Goal: Find specific page/section: Find specific page/section

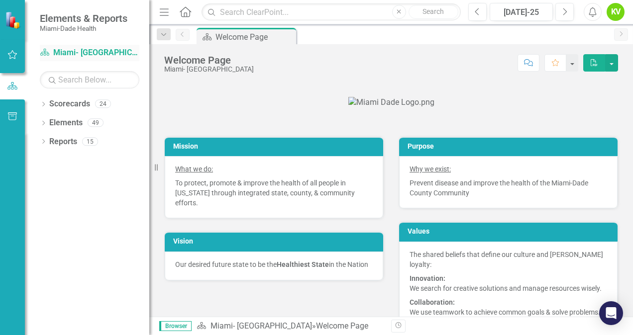
click at [43, 55] on icon "Scorecard" at bounding box center [45, 52] width 10 height 8
click at [77, 51] on link "Scorecard Miami- [GEOGRAPHIC_DATA]" at bounding box center [89, 52] width 99 height 11
click at [12, 57] on icon "button" at bounding box center [12, 55] width 10 height 8
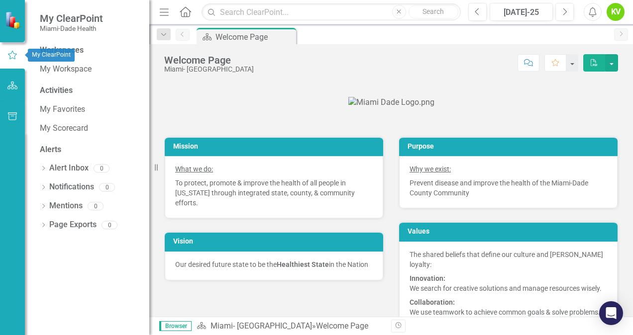
click at [17, 57] on icon "button" at bounding box center [12, 55] width 11 height 9
click at [74, 51] on div "Workspaces" at bounding box center [62, 50] width 44 height 11
click at [68, 67] on link "My Workspace" at bounding box center [89, 69] width 99 height 11
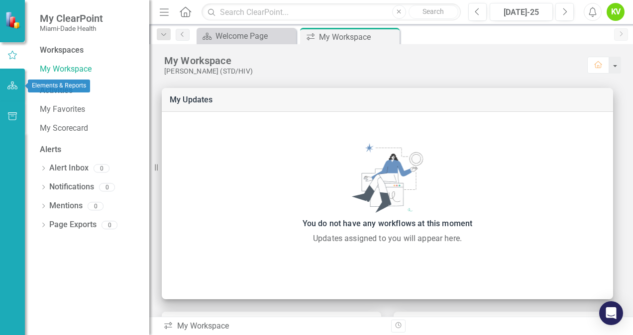
click at [12, 85] on icon "button" at bounding box center [12, 86] width 10 height 8
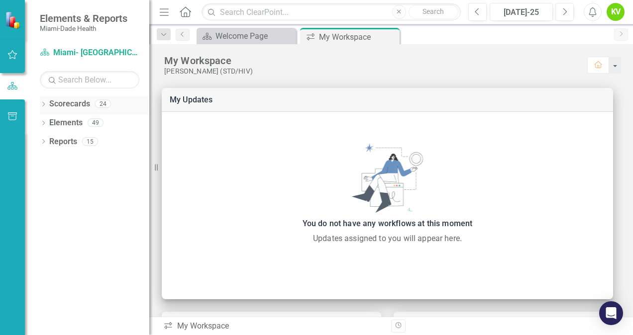
click at [76, 101] on link "Scorecards" at bounding box center [69, 103] width 41 height 11
click at [96, 105] on div "24" at bounding box center [103, 104] width 16 height 8
drag, startPoint x: 96, startPoint y: 105, endPoint x: 79, endPoint y: 102, distance: 18.1
click at [79, 102] on link "Scorecards" at bounding box center [69, 103] width 41 height 11
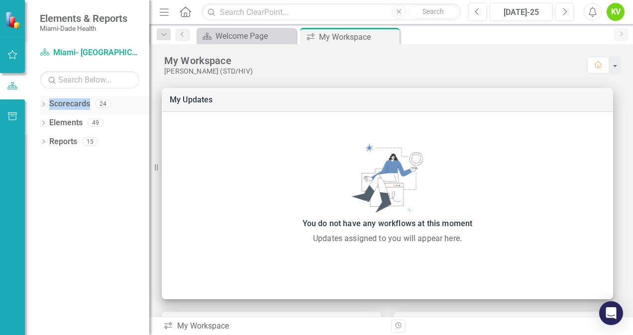
click at [79, 102] on link "Scorecards" at bounding box center [69, 103] width 41 height 11
click at [103, 188] on div "Dropdown Scorecards 24 Dropdown [GEOGRAPHIC_DATA]- Dade County Dropdown Foundat…" at bounding box center [87, 215] width 124 height 239
click at [102, 104] on div "24" at bounding box center [103, 104] width 16 height 8
click at [81, 104] on link "Scorecards" at bounding box center [69, 103] width 41 height 11
click at [73, 145] on link "Reports" at bounding box center [63, 141] width 28 height 11
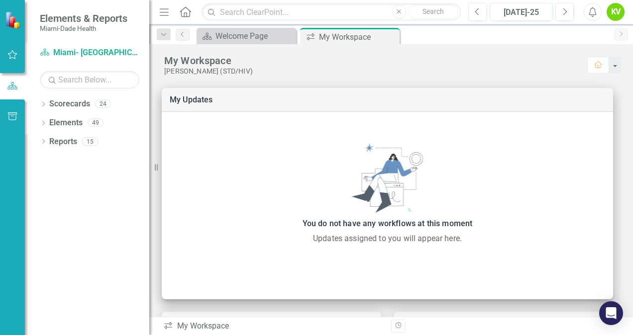
click at [143, 286] on div "Dropdown Scorecards 24 Dropdown [GEOGRAPHIC_DATA]- Dade County Dropdown Foundat…" at bounding box center [87, 215] width 124 height 239
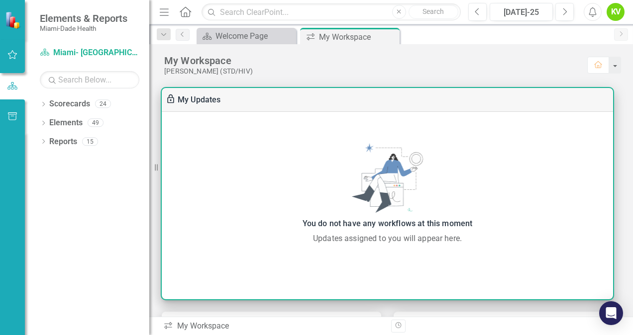
click at [290, 268] on div "You do not have any workflows at this moment Updates assigned to you will appea…" at bounding box center [387, 194] width 451 height 164
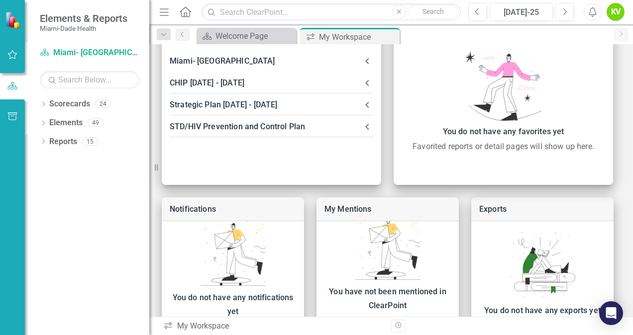
scroll to position [290, 0]
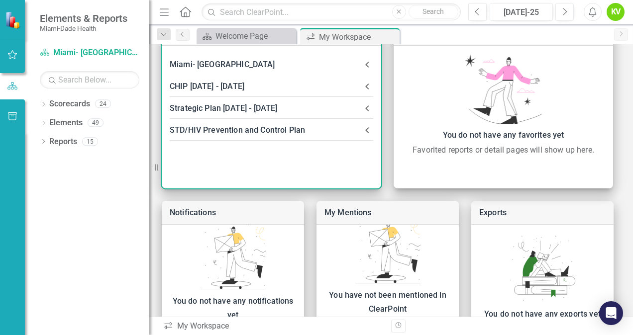
click at [226, 89] on div "CHIP [DATE] - [DATE]" at bounding box center [265, 87] width 191 height 14
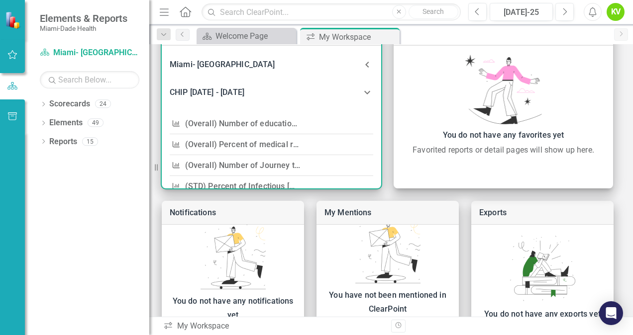
drag, startPoint x: 377, startPoint y: 101, endPoint x: 371, endPoint y: 122, distance: 21.7
click at [371, 122] on div "CHIP [DATE] - [DATE] Objective (Overall) Number of educational materials distri…" at bounding box center [271, 193] width 219 height 234
click at [244, 127] on link "(Overall) Number of educational materials distributed." at bounding box center [283, 123] width 197 height 9
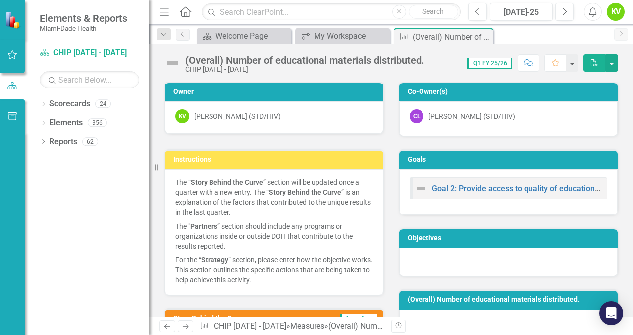
click at [500, 64] on span "Q1 FY 25/26" at bounding box center [489, 63] width 44 height 11
